Goal: Information Seeking & Learning: Check status

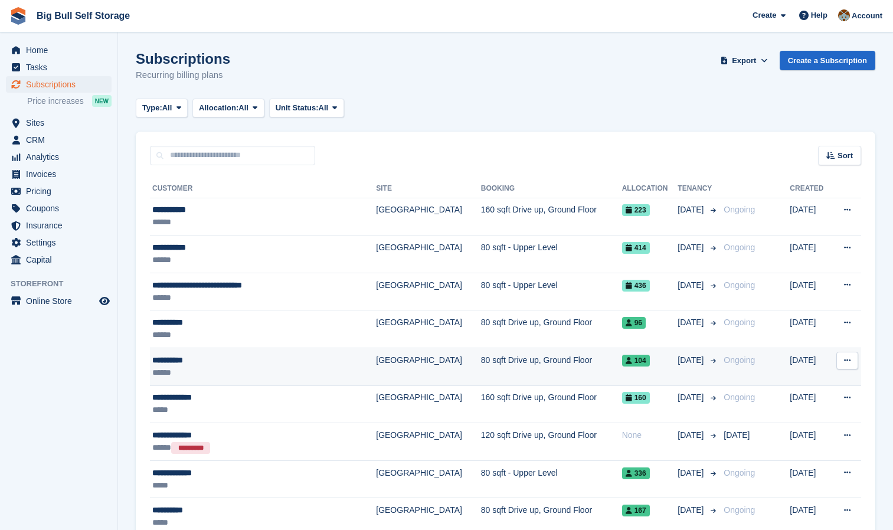
click at [191, 360] on div "**********" at bounding box center [244, 360] width 184 height 12
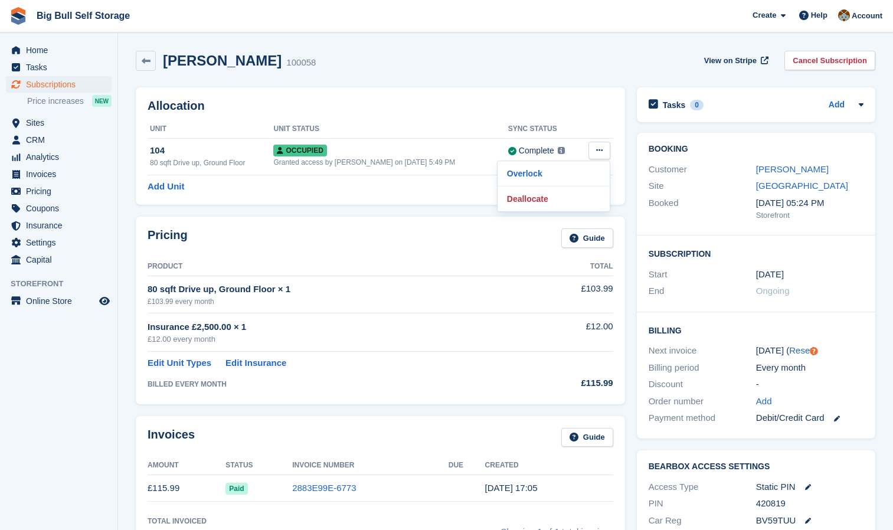
click at [395, 111] on h2 "Allocation" at bounding box center [381, 106] width 466 height 14
click at [785, 167] on link "Luke Moxey" at bounding box center [792, 169] width 73 height 10
